Goal: Check status: Check status

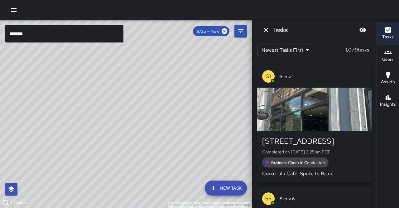
click at [74, 178] on div "© Mapbox © OpenStreetMap Improve this map" at bounding box center [126, 114] width 252 height 188
click at [263, 30] on icon "Dismiss" at bounding box center [265, 29] width 7 height 7
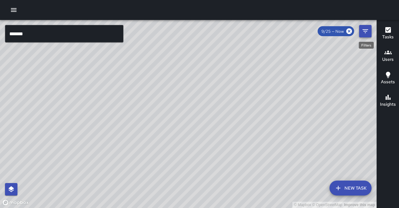
click at [364, 34] on button "Filters" at bounding box center [365, 31] width 12 height 12
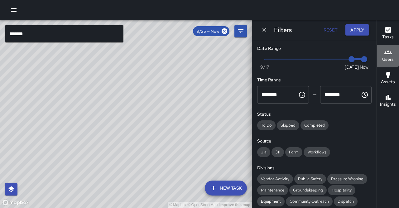
click at [386, 52] on div "Users" at bounding box center [388, 56] width 12 height 14
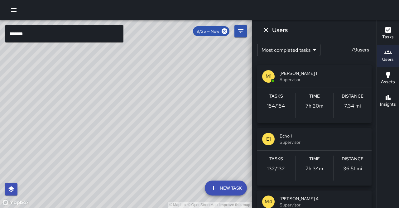
click at [306, 77] on span "Supervisor" at bounding box center [323, 79] width 87 height 6
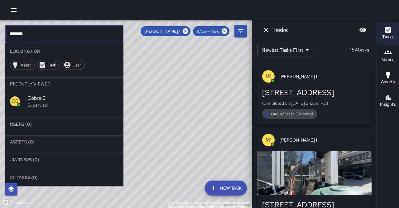
click at [31, 32] on input "*******" at bounding box center [64, 33] width 118 height 17
type input "*"
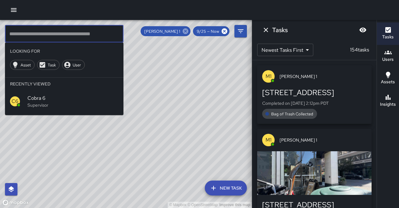
click at [189, 31] on icon at bounding box center [185, 31] width 7 height 7
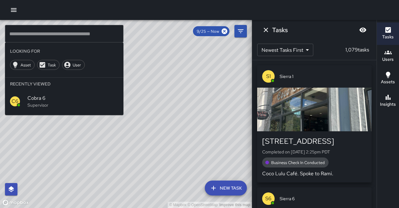
click at [35, 31] on input "text" at bounding box center [64, 33] width 118 height 17
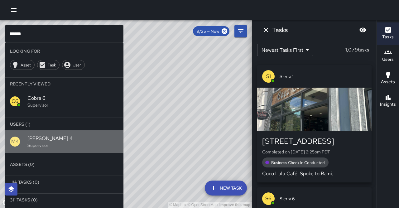
click at [54, 135] on span "Mike 4" at bounding box center [72, 138] width 91 height 7
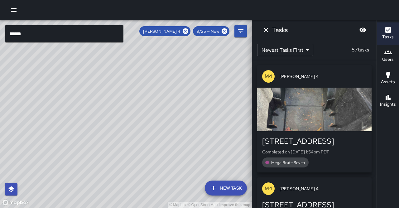
drag, startPoint x: 26, startPoint y: 131, endPoint x: 88, endPoint y: 138, distance: 62.5
click at [89, 137] on div "© Mapbox © OpenStreetMap Improve this map" at bounding box center [126, 114] width 252 height 188
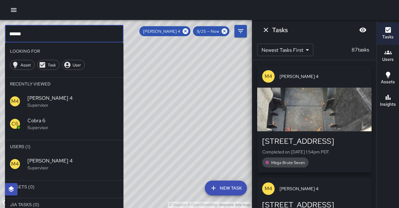
click at [36, 31] on input "******" at bounding box center [64, 33] width 118 height 17
click at [188, 31] on icon at bounding box center [186, 31] width 6 height 6
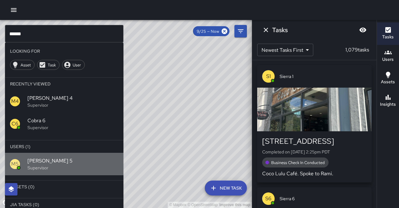
click at [51, 165] on p "Supervisor" at bounding box center [72, 168] width 91 height 6
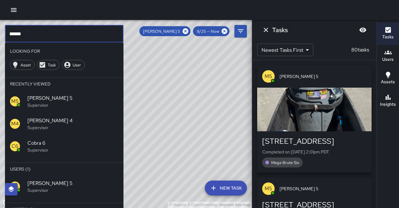
click at [22, 36] on input "******" at bounding box center [64, 33] width 118 height 17
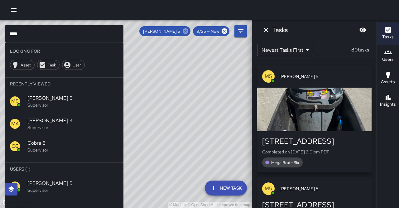
click at [189, 31] on icon at bounding box center [185, 31] width 7 height 7
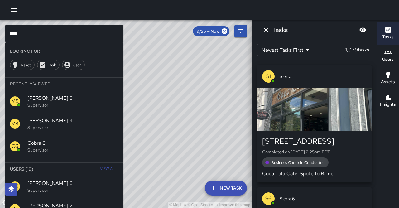
click at [69, 35] on input "****" at bounding box center [64, 33] width 118 height 17
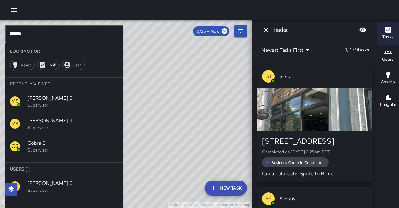
click at [62, 203] on li "Assets (0)" at bounding box center [64, 209] width 118 height 12
click at [55, 198] on hr at bounding box center [64, 200] width 118 height 5
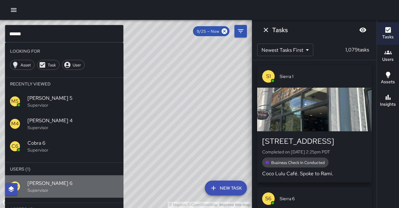
click at [49, 187] on p "Supervisor" at bounding box center [72, 190] width 91 height 6
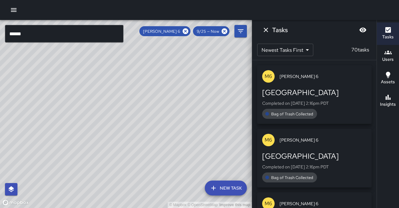
drag, startPoint x: 110, startPoint y: 109, endPoint x: 25, endPoint y: 115, distance: 85.3
click at [24, 111] on div "© Mapbox © OpenStreetMap Improve this map" at bounding box center [126, 114] width 252 height 188
click at [23, 118] on div "© Mapbox © OpenStreetMap Improve this map" at bounding box center [126, 114] width 252 height 188
drag, startPoint x: 7, startPoint y: 115, endPoint x: 78, endPoint y: 113, distance: 71.4
click at [78, 113] on div "© Mapbox © OpenStreetMap Improve this map" at bounding box center [126, 114] width 252 height 188
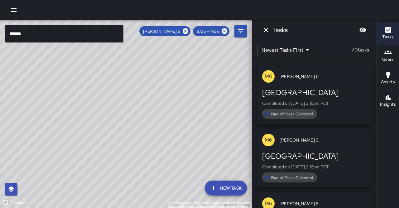
drag, startPoint x: 81, startPoint y: 128, endPoint x: 82, endPoint y: 123, distance: 4.5
click at [82, 123] on div "© Mapbox © OpenStreetMap Improve this map" at bounding box center [126, 114] width 252 height 188
click at [29, 33] on input "******" at bounding box center [64, 33] width 118 height 17
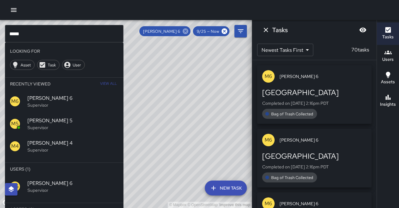
click at [189, 32] on icon at bounding box center [185, 31] width 7 height 7
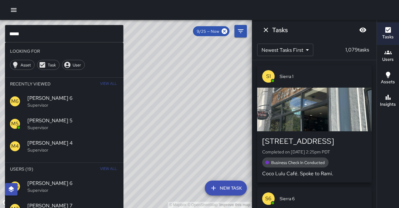
click at [193, 31] on div "© Mapbox © OpenStreetMap Improve this map" at bounding box center [126, 114] width 252 height 188
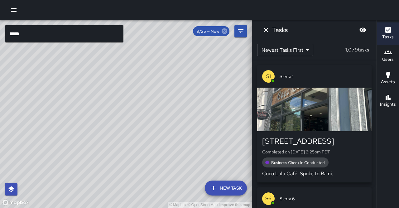
click at [224, 32] on icon at bounding box center [224, 31] width 7 height 7
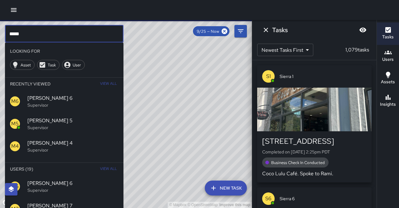
click at [52, 27] on input "****" at bounding box center [64, 33] width 118 height 17
click at [36, 35] on input "****" at bounding box center [64, 33] width 118 height 17
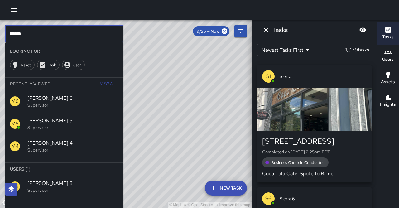
click at [43, 180] on span "Mike 8" at bounding box center [72, 183] width 91 height 7
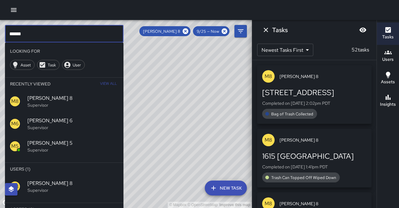
click at [32, 34] on input "******" at bounding box center [64, 33] width 118 height 17
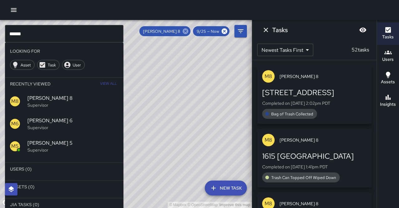
click at [188, 31] on icon at bounding box center [186, 31] width 6 height 6
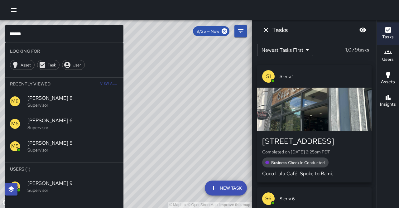
click at [42, 187] on p "Supervisor" at bounding box center [72, 190] width 91 height 6
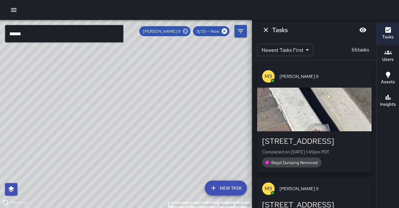
click at [189, 33] on icon at bounding box center [185, 31] width 7 height 7
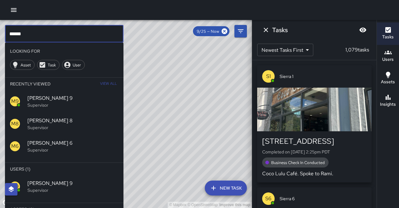
click at [30, 33] on input "******" at bounding box center [64, 33] width 118 height 17
type input "*"
click at [58, 187] on p "Supervisor" at bounding box center [72, 190] width 91 height 6
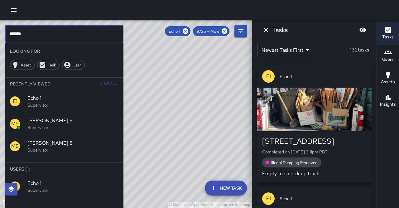
click at [26, 34] on input "******" at bounding box center [64, 33] width 118 height 17
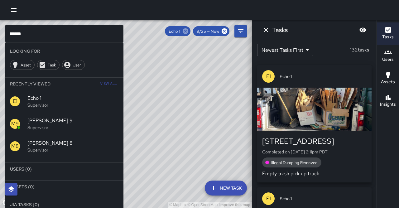
click at [188, 32] on icon at bounding box center [186, 31] width 6 height 6
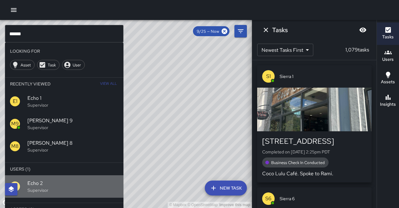
click at [72, 175] on div "E2 Echo 2 Supervisor" at bounding box center [64, 186] width 118 height 22
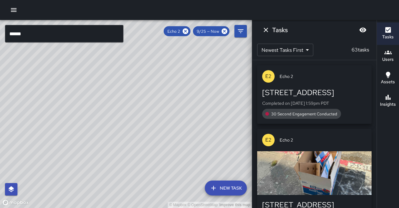
click at [86, 126] on div "© Mapbox © OpenStreetMap Improve this map" at bounding box center [126, 114] width 252 height 188
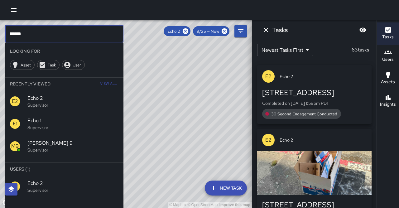
click at [29, 31] on input "******" at bounding box center [64, 33] width 118 height 17
type input "*"
click at [189, 31] on icon at bounding box center [185, 31] width 7 height 7
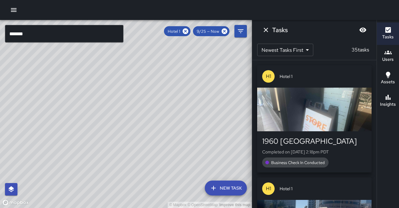
click at [42, 30] on input "*******" at bounding box center [64, 33] width 118 height 17
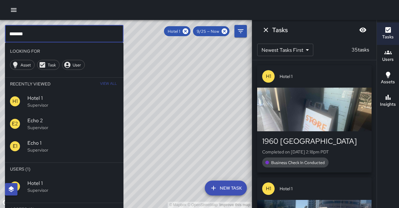
click at [41, 30] on input "*******" at bounding box center [64, 33] width 118 height 17
click at [24, 31] on input "*******" at bounding box center [64, 33] width 118 height 17
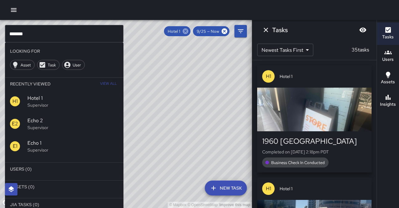
click at [188, 31] on icon at bounding box center [186, 31] width 6 height 6
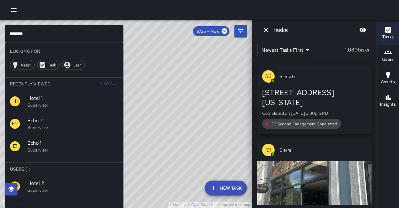
click at [65, 178] on div "H2 Hotel 2 Supervisor" at bounding box center [64, 186] width 118 height 22
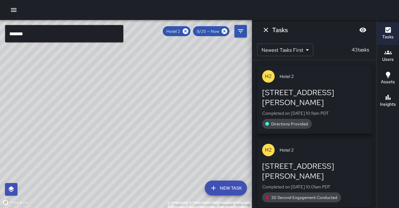
click at [139, 126] on div "© Mapbox © OpenStreetMap Improve this map" at bounding box center [126, 114] width 252 height 188
click at [27, 35] on input "*******" at bounding box center [64, 33] width 118 height 17
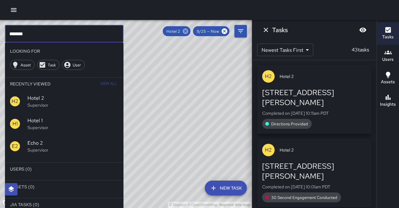
click at [188, 31] on icon at bounding box center [186, 31] width 6 height 6
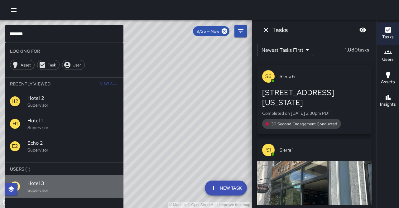
click at [26, 181] on div "H3" at bounding box center [18, 186] width 17 height 10
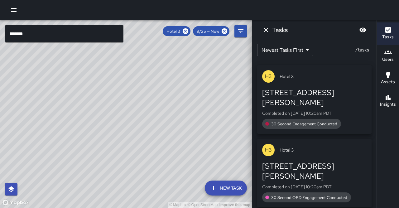
click at [30, 33] on input "*******" at bounding box center [64, 33] width 118 height 17
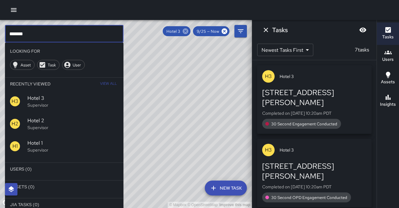
click at [189, 33] on icon at bounding box center [185, 31] width 7 height 7
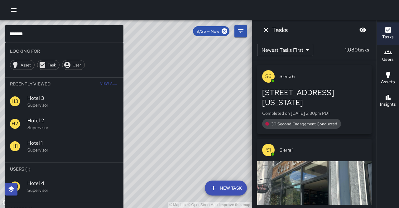
click at [80, 180] on span "Hotel 4" at bounding box center [72, 183] width 91 height 7
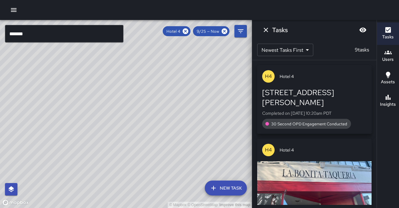
click at [26, 31] on input "*******" at bounding box center [64, 33] width 118 height 17
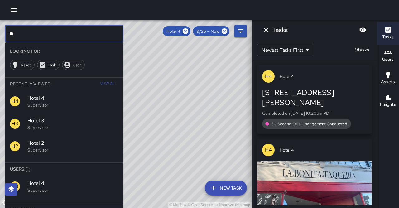
type input "*"
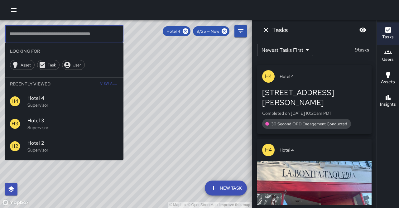
click at [150, 91] on div "© Mapbox © OpenStreetMap Improve this map" at bounding box center [126, 114] width 252 height 188
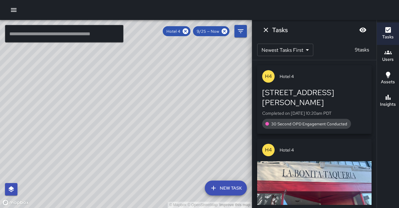
drag, startPoint x: 76, startPoint y: 75, endPoint x: 40, endPoint y: 107, distance: 48.1
click at [40, 107] on div "© Mapbox © OpenStreetMap Improve this map" at bounding box center [126, 114] width 252 height 188
drag, startPoint x: 109, startPoint y: 90, endPoint x: 27, endPoint y: 137, distance: 94.4
click at [27, 137] on div "© Mapbox © OpenStreetMap Improve this map" at bounding box center [126, 114] width 252 height 188
drag, startPoint x: 138, startPoint y: 95, endPoint x: 128, endPoint y: 129, distance: 36.1
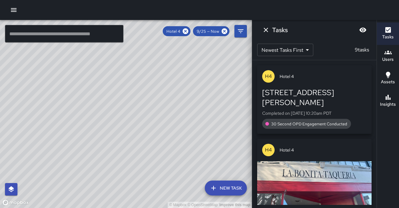
click at [128, 129] on div "© Mapbox © OpenStreetMap Improve this map" at bounding box center [126, 114] width 252 height 188
click at [114, 103] on div "© Mapbox © OpenStreetMap Improve this map" at bounding box center [126, 114] width 252 height 188
click at [184, 31] on span "Hotel 4" at bounding box center [173, 31] width 21 height 5
click at [188, 31] on icon at bounding box center [186, 31] width 6 height 6
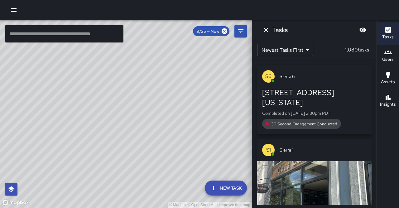
click at [167, 81] on div "© Mapbox © OpenStreetMap Improve this map" at bounding box center [126, 114] width 252 height 188
click at [166, 81] on div "© Mapbox © OpenStreetMap Improve this map" at bounding box center [126, 114] width 252 height 188
click at [266, 29] on icon "Dismiss" at bounding box center [266, 30] width 4 height 4
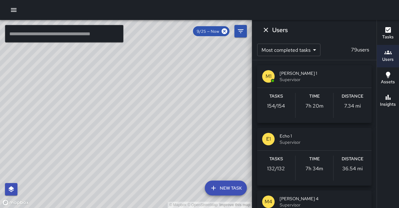
scroll to position [1, 0]
click at [384, 56] on h6 "Users" at bounding box center [388, 59] width 12 height 7
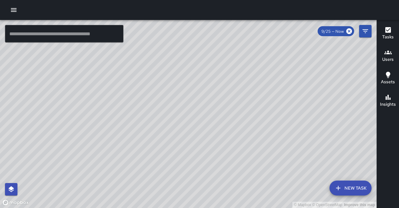
scroll to position [0, 0]
click at [386, 49] on icon "button" at bounding box center [387, 52] width 7 height 7
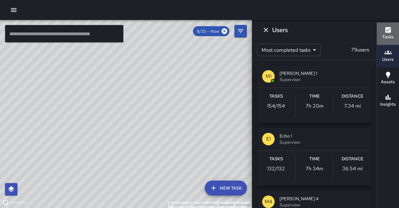
click at [385, 36] on h6 "Tasks" at bounding box center [388, 37] width 12 height 7
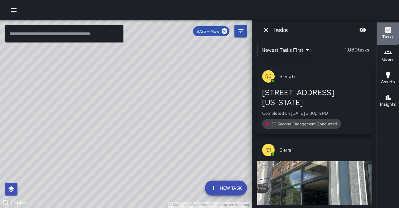
click at [385, 34] on h6 "Tasks" at bounding box center [388, 37] width 12 height 7
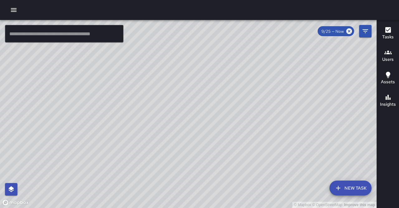
click at [385, 34] on h6 "Tasks" at bounding box center [388, 37] width 12 height 7
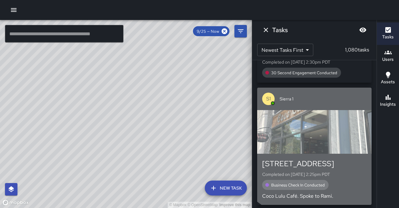
click at [326, 110] on div "button" at bounding box center [314, 132] width 114 height 44
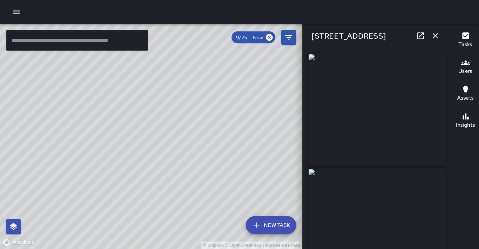
scroll to position [61, 0]
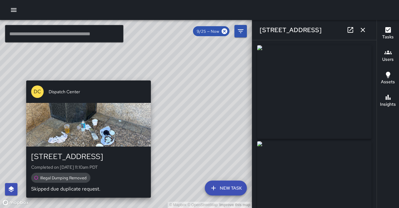
click at [85, 196] on div "© Mapbox © OpenStreetMap Improve this map DC Dispatch Center 1728 Franklin Stre…" at bounding box center [126, 114] width 252 height 188
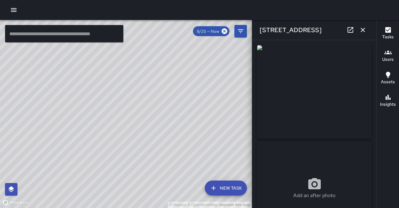
type input "**********"
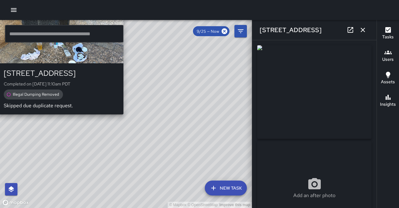
click at [124, 113] on div "© Mapbox © OpenStreetMap Improve this map DC Dispatch Center 1728 Franklin Stre…" at bounding box center [126, 114] width 252 height 188
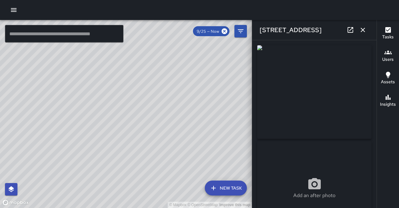
click at [140, 123] on div "© Mapbox © OpenStreetMap Improve this map" at bounding box center [126, 114] width 252 height 188
drag, startPoint x: 160, startPoint y: 117, endPoint x: 131, endPoint y: 151, distance: 45.1
click at [125, 156] on div "© Mapbox © OpenStreetMap Improve this map" at bounding box center [126, 114] width 252 height 188
drag, startPoint x: 51, startPoint y: 125, endPoint x: 89, endPoint y: 164, distance: 54.2
click at [89, 164] on div "© Mapbox © OpenStreetMap Improve this map" at bounding box center [126, 114] width 252 height 188
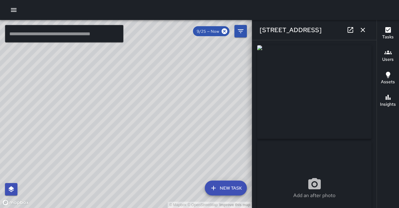
drag, startPoint x: 110, startPoint y: 145, endPoint x: 57, endPoint y: 140, distance: 53.2
click at [56, 140] on div "© Mapbox © OpenStreetMap Improve this map" at bounding box center [126, 114] width 252 height 188
drag, startPoint x: 52, startPoint y: 144, endPoint x: 27, endPoint y: 168, distance: 34.4
click at [27, 168] on div "© Mapbox © OpenStreetMap Improve this map" at bounding box center [126, 114] width 252 height 188
drag, startPoint x: 58, startPoint y: 125, endPoint x: 53, endPoint y: 154, distance: 29.8
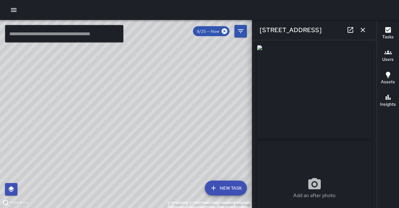
click at [51, 153] on div "© Mapbox © OpenStreetMap Improve this map" at bounding box center [126, 114] width 252 height 188
drag, startPoint x: 54, startPoint y: 114, endPoint x: 63, endPoint y: 157, distance: 43.7
click at [60, 157] on div "© Mapbox © OpenStreetMap Improve this map" at bounding box center [126, 114] width 252 height 188
drag, startPoint x: 78, startPoint y: 119, endPoint x: 116, endPoint y: 96, distance: 44.5
click at [116, 96] on div "© Mapbox © OpenStreetMap Improve this map" at bounding box center [126, 114] width 252 height 188
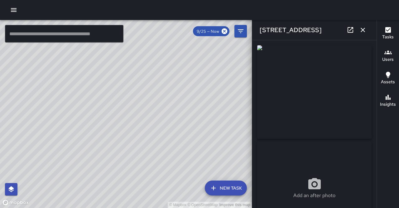
type input "**********"
drag, startPoint x: 121, startPoint y: 136, endPoint x: 141, endPoint y: 104, distance: 36.7
click at [142, 104] on div "© Mapbox © OpenStreetMap Improve this map" at bounding box center [126, 114] width 252 height 188
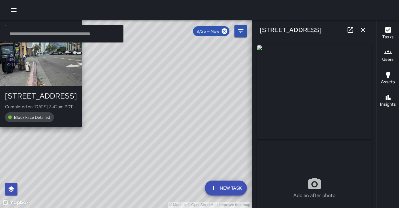
drag, startPoint x: 60, startPoint y: 140, endPoint x: 76, endPoint y: 144, distance: 17.3
click at [76, 144] on div "© Mapbox © OpenStreetMap Improve this map M9 Mike 9 1011 Broadway Completed on …" at bounding box center [126, 114] width 252 height 188
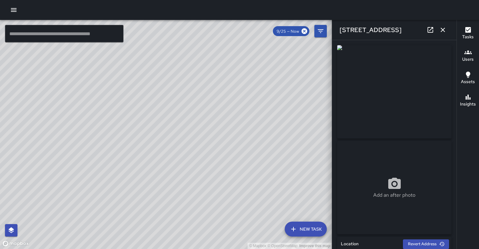
drag, startPoint x: 158, startPoint y: 145, endPoint x: 152, endPoint y: 192, distance: 47.8
click at [152, 192] on div "© Mapbox © OpenStreetMap Improve this map" at bounding box center [166, 134] width 332 height 229
drag, startPoint x: 152, startPoint y: 192, endPoint x: 141, endPoint y: 206, distance: 18.4
click at [141, 206] on div "© Mapbox © OpenStreetMap Improve this map" at bounding box center [166, 134] width 332 height 229
click at [399, 29] on icon "button" at bounding box center [443, 30] width 4 height 4
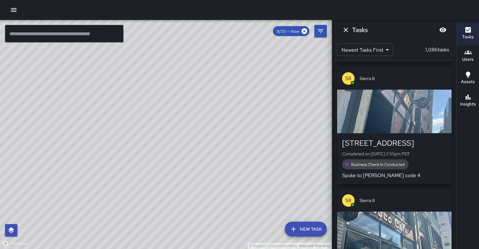
click at [399, 30] on icon "button" at bounding box center [467, 29] width 7 height 7
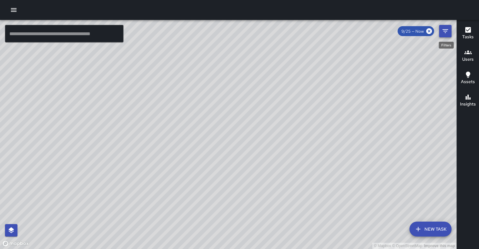
click at [399, 32] on icon "Filters" at bounding box center [444, 30] width 7 height 7
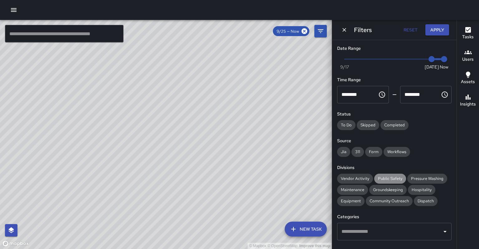
click at [386, 174] on div "Public Safety" at bounding box center [390, 179] width 32 height 10
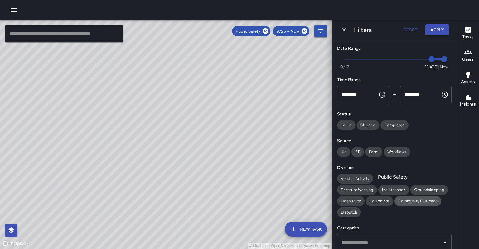
click at [394, 199] on span "Community Outreach" at bounding box center [417, 201] width 47 height 5
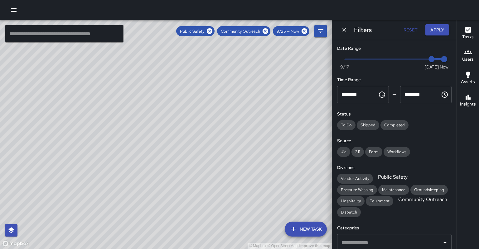
click at [394, 196] on span "Community Outreach" at bounding box center [422, 199] width 56 height 7
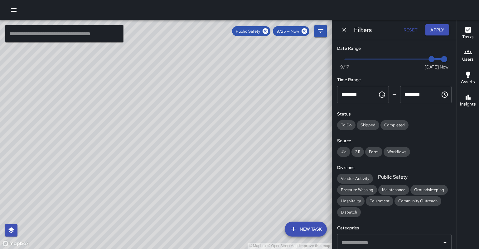
click at [375, 174] on span "Public Safety" at bounding box center [392, 177] width 37 height 7
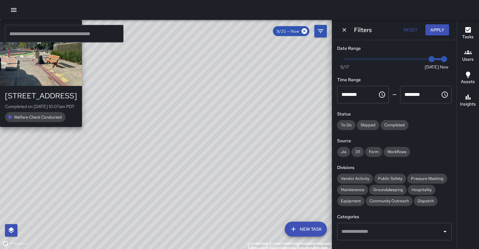
click at [148, 62] on div "© Mapbox © OpenStreetMap Improve this map C5 Cobra 5 180 Grand Avenue Completed…" at bounding box center [166, 134] width 332 height 229
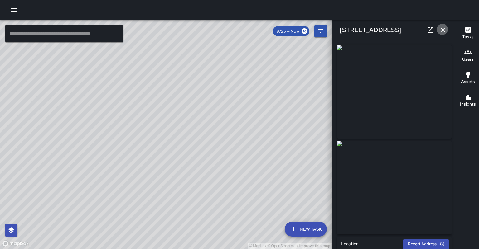
click at [399, 30] on icon "button" at bounding box center [442, 29] width 7 height 7
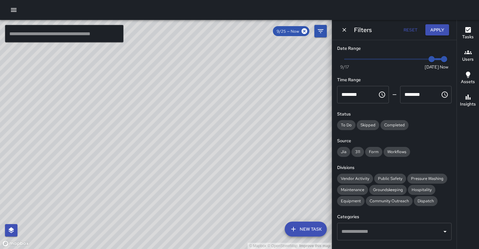
click at [196, 108] on div "© Mapbox © OpenStreetMap Improve this map M5 Mike 5 180 Grand Avenue Completed …" at bounding box center [166, 134] width 332 height 229
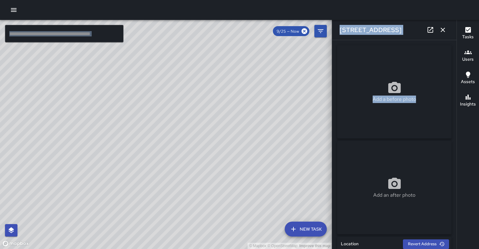
drag, startPoint x: 108, startPoint y: 124, endPoint x: 341, endPoint y: 138, distance: 233.0
click at [342, 138] on div "© Mapbox © OpenStreetMap Improve this map ​ New Task 9/25 — Now Map Layers Task…" at bounding box center [239, 134] width 479 height 229
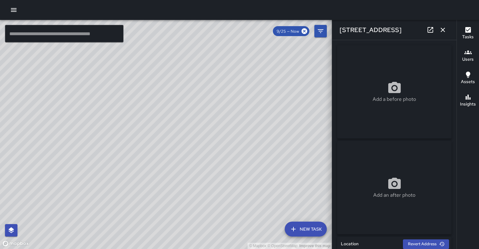
click at [194, 132] on div "© Mapbox © OpenStreetMap Improve this map" at bounding box center [166, 134] width 332 height 229
drag, startPoint x: 59, startPoint y: 115, endPoint x: 145, endPoint y: 107, distance: 86.1
click at [146, 107] on div "© Mapbox © OpenStreetMap Improve this map" at bounding box center [166, 134] width 332 height 229
click at [86, 147] on div "© Mapbox © OpenStreetMap Improve this map S5 Sierra 5 2201 Broadway Completed o…" at bounding box center [166, 134] width 332 height 229
click at [399, 29] on icon at bounding box center [429, 29] width 7 height 7
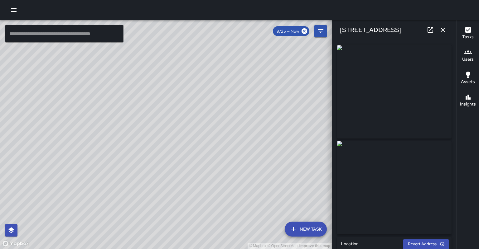
drag, startPoint x: 272, startPoint y: 79, endPoint x: 196, endPoint y: 97, distance: 78.0
click at [195, 98] on div "© Mapbox © OpenStreetMap Improve this map" at bounding box center [166, 134] width 332 height 229
click at [216, 100] on div "© Mapbox © OpenStreetMap Improve this map C5 Cobra 5 180 Grand Avenue Completed…" at bounding box center [166, 134] width 332 height 229
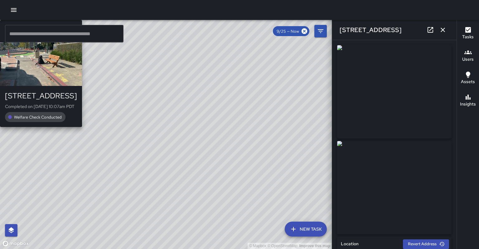
type input "**********"
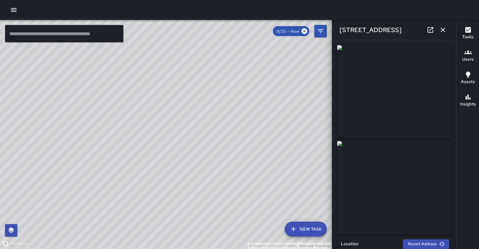
drag, startPoint x: 66, startPoint y: 132, endPoint x: 104, endPoint y: 78, distance: 66.9
click at [104, 78] on div "© Mapbox © OpenStreetMap Improve this map" at bounding box center [166, 134] width 332 height 229
drag, startPoint x: 81, startPoint y: 185, endPoint x: 150, endPoint y: 143, distance: 80.3
click at [150, 143] on div "© Mapbox © OpenStreetMap Improve this map" at bounding box center [166, 134] width 332 height 229
drag, startPoint x: 108, startPoint y: 158, endPoint x: 112, endPoint y: 153, distance: 6.4
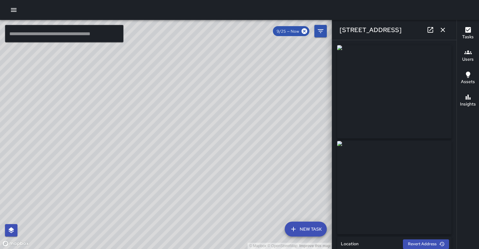
click at [113, 153] on div "© Mapbox © OpenStreetMap Improve this map" at bounding box center [166, 134] width 332 height 229
drag, startPoint x: 112, startPoint y: 152, endPoint x: 113, endPoint y: 146, distance: 6.0
click at [113, 147] on div "© Mapbox © OpenStreetMap Improve this map" at bounding box center [166, 134] width 332 height 229
drag, startPoint x: 87, startPoint y: 160, endPoint x: 91, endPoint y: 99, distance: 61.6
click at [91, 99] on div "© Mapbox © OpenStreetMap Improve this map" at bounding box center [166, 134] width 332 height 229
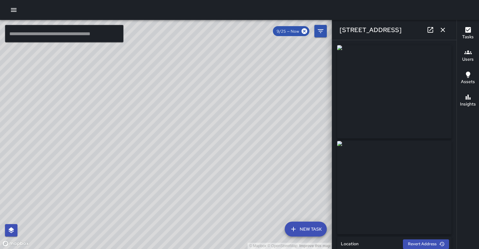
drag, startPoint x: 89, startPoint y: 149, endPoint x: 113, endPoint y: 108, distance: 47.5
click at [113, 108] on div "© Mapbox © OpenStreetMap Improve this map" at bounding box center [166, 134] width 332 height 229
drag, startPoint x: 77, startPoint y: 164, endPoint x: 103, endPoint y: 140, distance: 34.4
click at [103, 140] on div "© Mapbox © OpenStreetMap Improve this map" at bounding box center [166, 134] width 332 height 229
drag, startPoint x: 97, startPoint y: 146, endPoint x: 94, endPoint y: 163, distance: 18.0
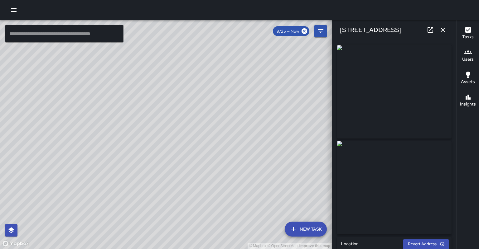
click at [94, 163] on div "© Mapbox © OpenStreetMap Improve this map" at bounding box center [166, 134] width 332 height 229
click at [399, 31] on icon "button" at bounding box center [443, 30] width 4 height 4
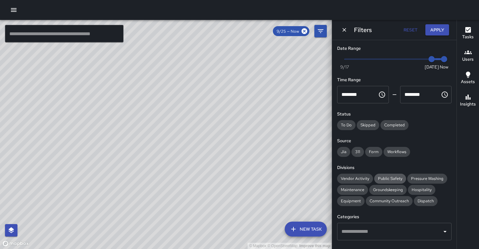
click at [387, 174] on div "Public Safety" at bounding box center [390, 179] width 32 height 10
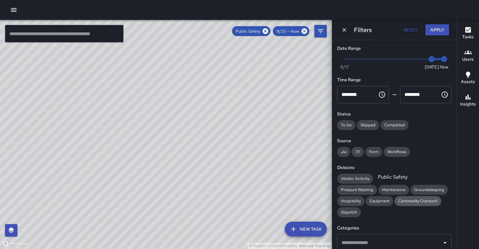
click at [394, 199] on span "Community Outreach" at bounding box center [417, 201] width 47 height 5
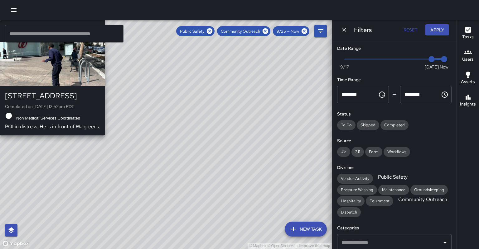
click at [110, 146] on div "© Mapbox © OpenStreetMap Improve this map O1 Oscar 1 1333 Broadway Completed on…" at bounding box center [166, 134] width 332 height 229
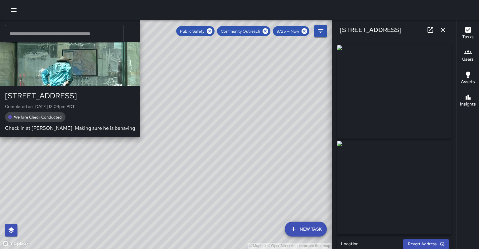
click at [143, 197] on div "© Mapbox © OpenStreetMap Improve this map S2 Sierra 2 1245 Broadway Completed o…" at bounding box center [166, 134] width 332 height 229
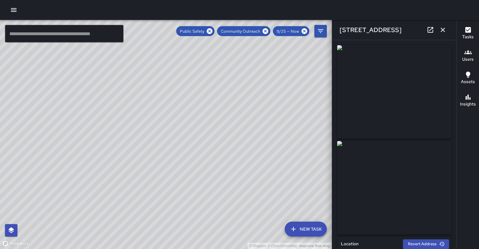
drag, startPoint x: 277, startPoint y: 170, endPoint x: 271, endPoint y: 110, distance: 60.2
click at [271, 110] on div "© Mapbox © OpenStreetMap Improve this map" at bounding box center [166, 134] width 332 height 229
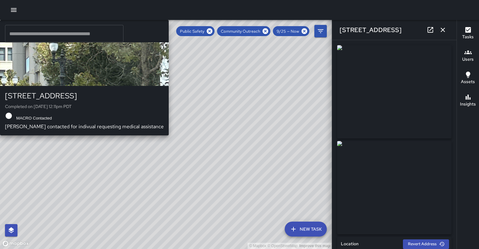
click at [223, 174] on div "© Mapbox © OpenStreetMap Improve this map S2 Sierra 2 988 Broadway Completed on…" at bounding box center [166, 134] width 332 height 229
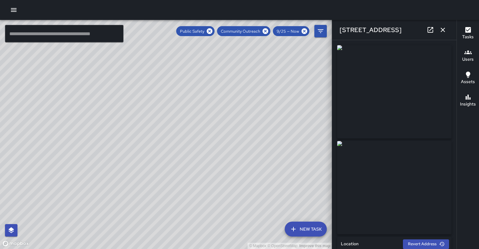
click at [399, 28] on icon at bounding box center [429, 29] width 7 height 7
drag, startPoint x: 149, startPoint y: 142, endPoint x: 140, endPoint y: 115, distance: 28.7
click at [185, 52] on div "© Mapbox © OpenStreetMap Improve this map" at bounding box center [166, 134] width 332 height 229
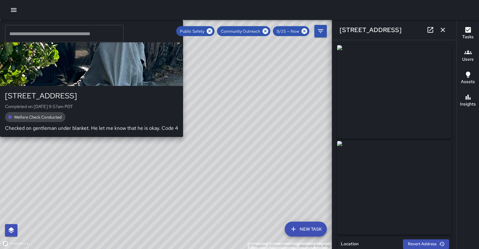
click at [112, 137] on div "S6 Sierra 6 455 7th Street Completed on 9/25/2025, 9:57am PDT Welfare Check Con…" at bounding box center [91, 78] width 183 height 117
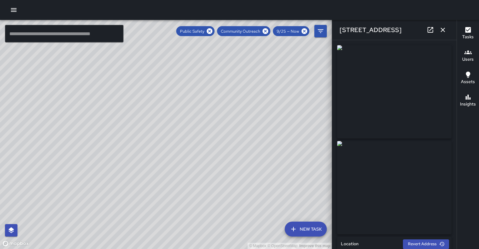
drag, startPoint x: 230, startPoint y: 83, endPoint x: 190, endPoint y: 166, distance: 92.2
click at [190, 166] on div "© Mapbox © OpenStreetMap Improve this map" at bounding box center [166, 134] width 332 height 229
drag, startPoint x: 226, startPoint y: 120, endPoint x: 208, endPoint y: 160, distance: 43.4
click at [208, 160] on div "© Mapbox © OpenStreetMap Improve this map" at bounding box center [166, 134] width 332 height 229
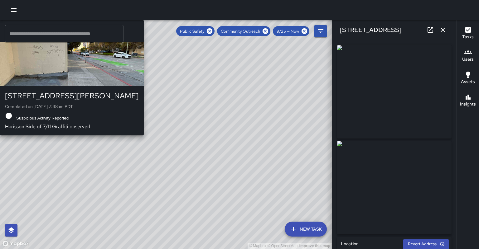
click at [291, 88] on div "© Mapbox © OpenStreetMap Improve this map S5 Sierra 5 2311 Harrison Street Comp…" at bounding box center [166, 134] width 332 height 229
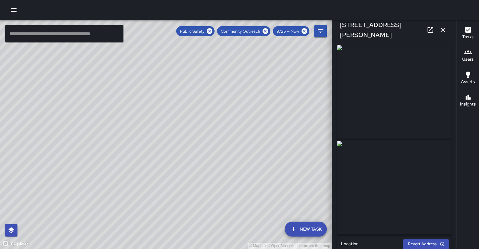
type input "**********"
drag, startPoint x: 242, startPoint y: 154, endPoint x: 257, endPoint y: 107, distance: 48.9
click at [257, 107] on div "© Mapbox © OpenStreetMap Improve this map" at bounding box center [166, 134] width 332 height 229
drag, startPoint x: 178, startPoint y: 163, endPoint x: 196, endPoint y: 140, distance: 29.4
click at [196, 140] on div "© Mapbox © OpenStreetMap Improve this map" at bounding box center [166, 134] width 332 height 229
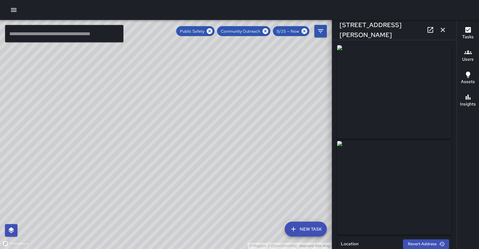
type input "**********"
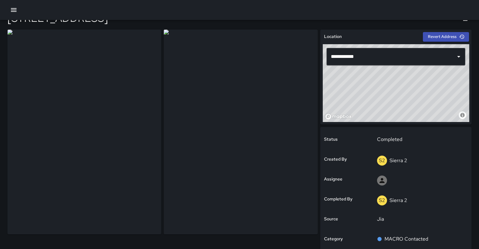
scroll to position [11, 0]
